Goal: Transaction & Acquisition: Register for event/course

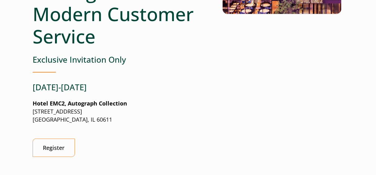
scroll to position [168, 0]
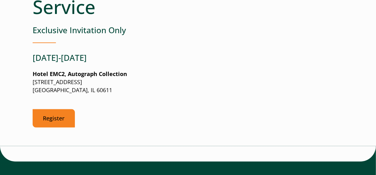
click at [56, 120] on link "Register" at bounding box center [54, 118] width 42 height 18
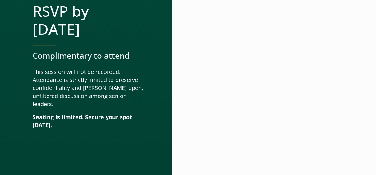
scroll to position [966, 0]
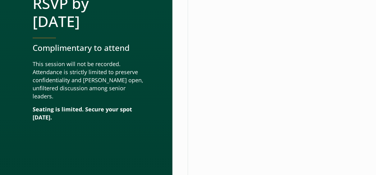
click at [344, 72] on div at bounding box center [265, 178] width 155 height 427
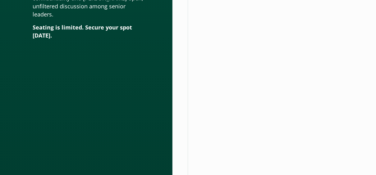
scroll to position [1060, 0]
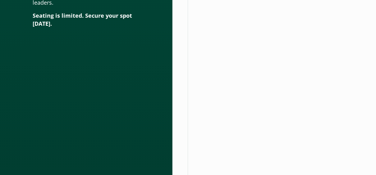
click at [344, 67] on div at bounding box center [265, 84] width 155 height 427
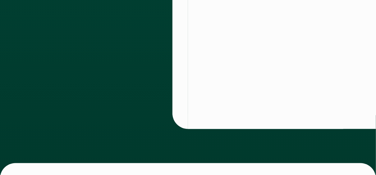
scroll to position [1226, 0]
